Goal: Information Seeking & Learning: Learn about a topic

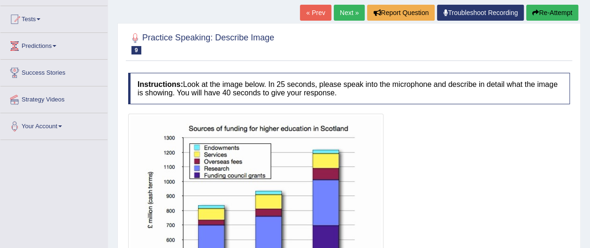
scroll to position [75, 0]
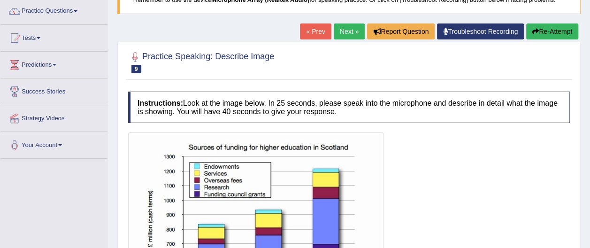
click at [343, 30] on link "Next »" at bounding box center [349, 31] width 31 height 16
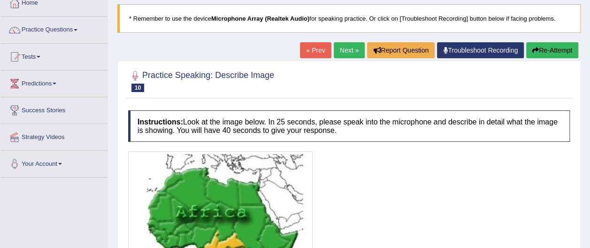
scroll to position [38, 0]
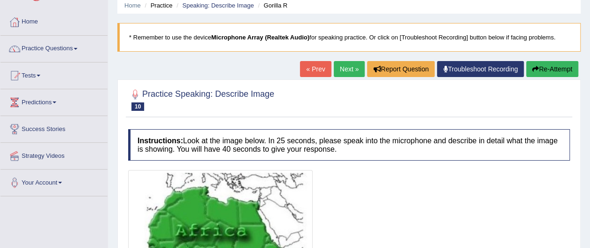
click at [346, 70] on link "Next »" at bounding box center [349, 69] width 31 height 16
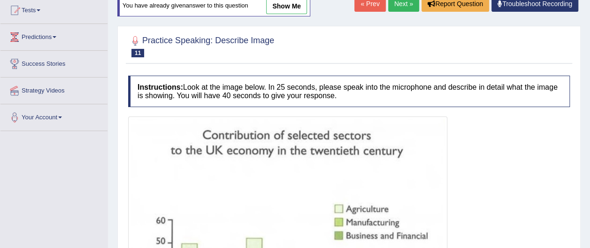
scroll to position [81, 0]
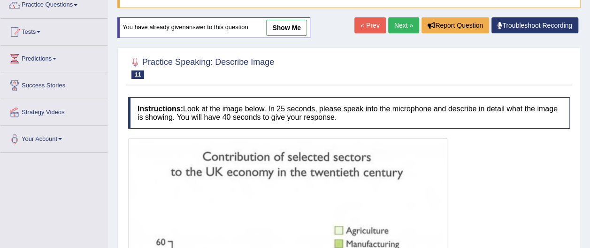
click at [398, 27] on link "Next »" at bounding box center [403, 25] width 31 height 16
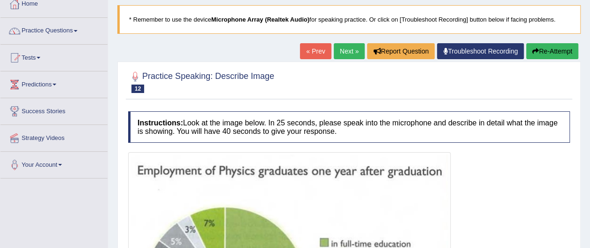
scroll to position [52, 0]
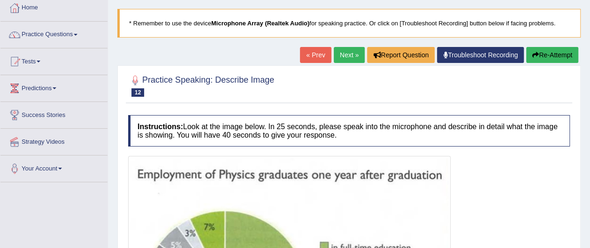
click at [347, 56] on link "Next »" at bounding box center [349, 55] width 31 height 16
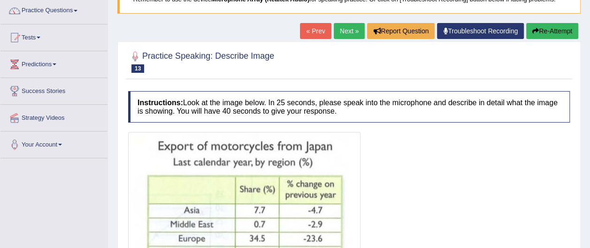
scroll to position [75, 0]
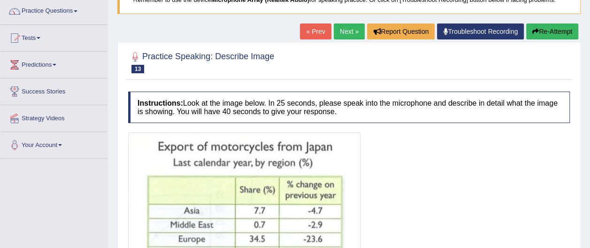
click at [346, 31] on link "Next »" at bounding box center [349, 31] width 31 height 16
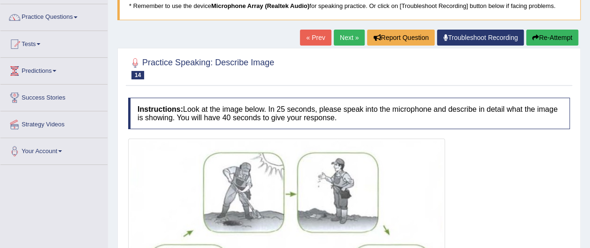
scroll to position [56, 0]
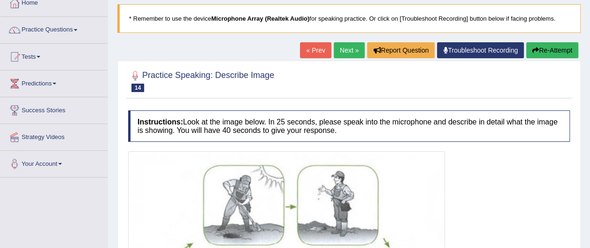
click at [347, 47] on link "Next »" at bounding box center [349, 50] width 31 height 16
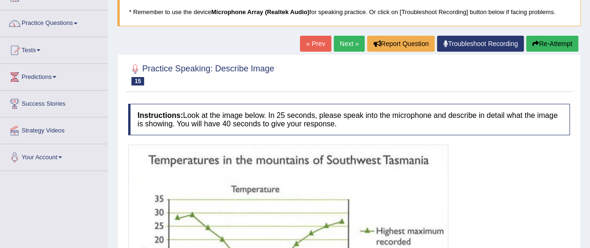
scroll to position [56, 0]
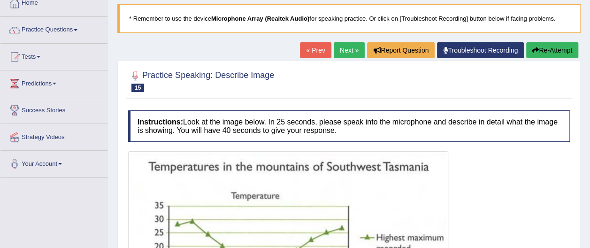
click at [348, 49] on link "Next »" at bounding box center [349, 50] width 31 height 16
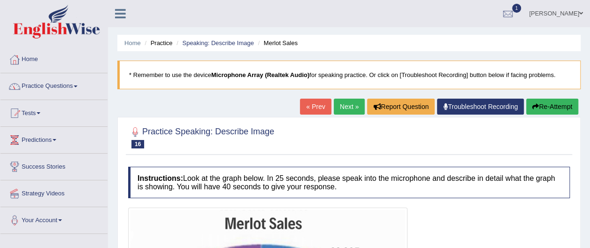
click at [79, 83] on link "Practice Questions" at bounding box center [53, 84] width 107 height 23
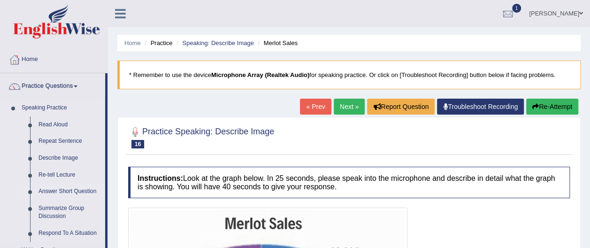
click at [87, 191] on link "Answer Short Question" at bounding box center [69, 191] width 71 height 17
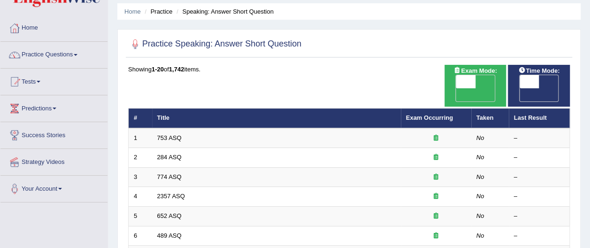
scroll to position [38, 0]
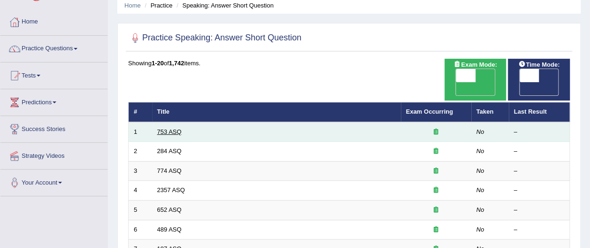
click at [170, 128] on link "753 ASQ" at bounding box center [169, 131] width 24 height 7
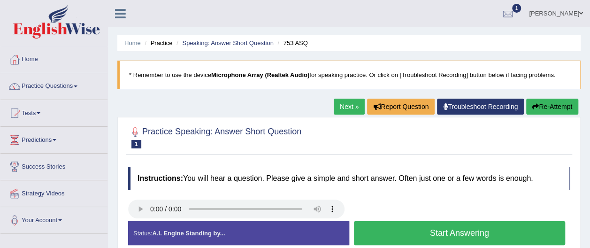
click at [426, 234] on button "Start Answering" at bounding box center [460, 233] width 212 height 24
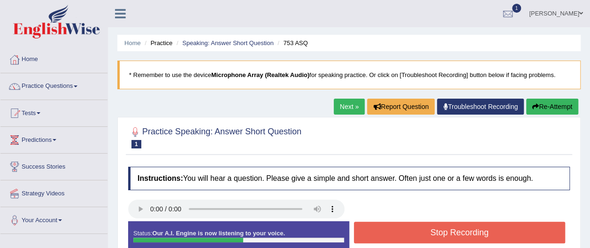
click at [426, 234] on button "Stop Recording" at bounding box center [460, 233] width 212 height 22
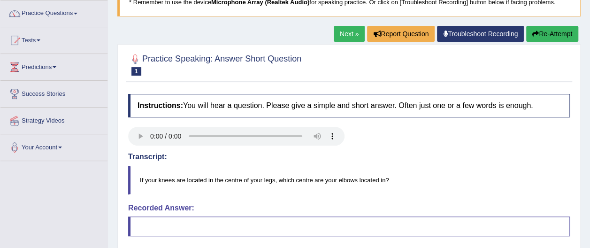
scroll to position [75, 0]
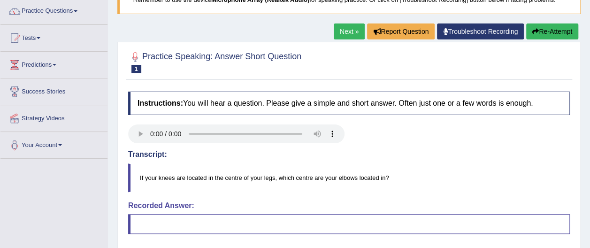
click at [341, 34] on link "Next »" at bounding box center [349, 31] width 31 height 16
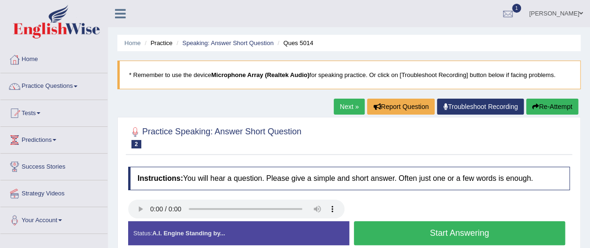
click at [347, 105] on link "Next »" at bounding box center [349, 107] width 31 height 16
click at [342, 104] on link "Next »" at bounding box center [349, 107] width 31 height 16
click at [346, 104] on link "Next »" at bounding box center [349, 107] width 31 height 16
click at [347, 105] on link "Next »" at bounding box center [349, 107] width 31 height 16
click at [348, 103] on link "Next »" at bounding box center [349, 107] width 31 height 16
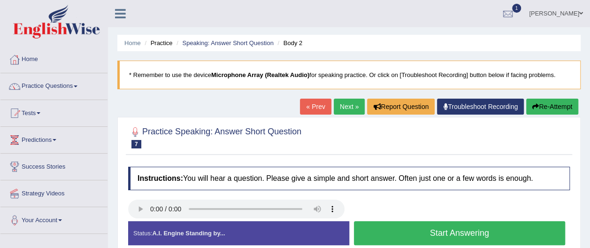
click at [346, 106] on link "Next »" at bounding box center [349, 107] width 31 height 16
click at [351, 104] on link "Next »" at bounding box center [349, 107] width 31 height 16
click at [350, 106] on link "Next »" at bounding box center [349, 107] width 31 height 16
click at [347, 109] on link "Next »" at bounding box center [349, 107] width 31 height 16
click at [347, 106] on link "Next »" at bounding box center [349, 107] width 31 height 16
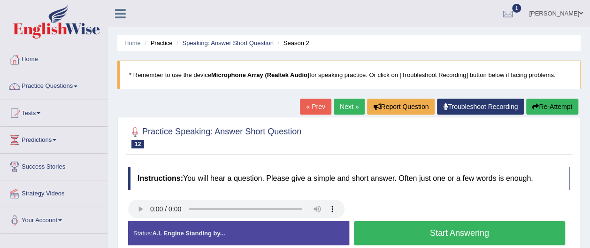
click at [342, 105] on link "Next »" at bounding box center [349, 107] width 31 height 16
